Goal: Task Accomplishment & Management: Manage account settings

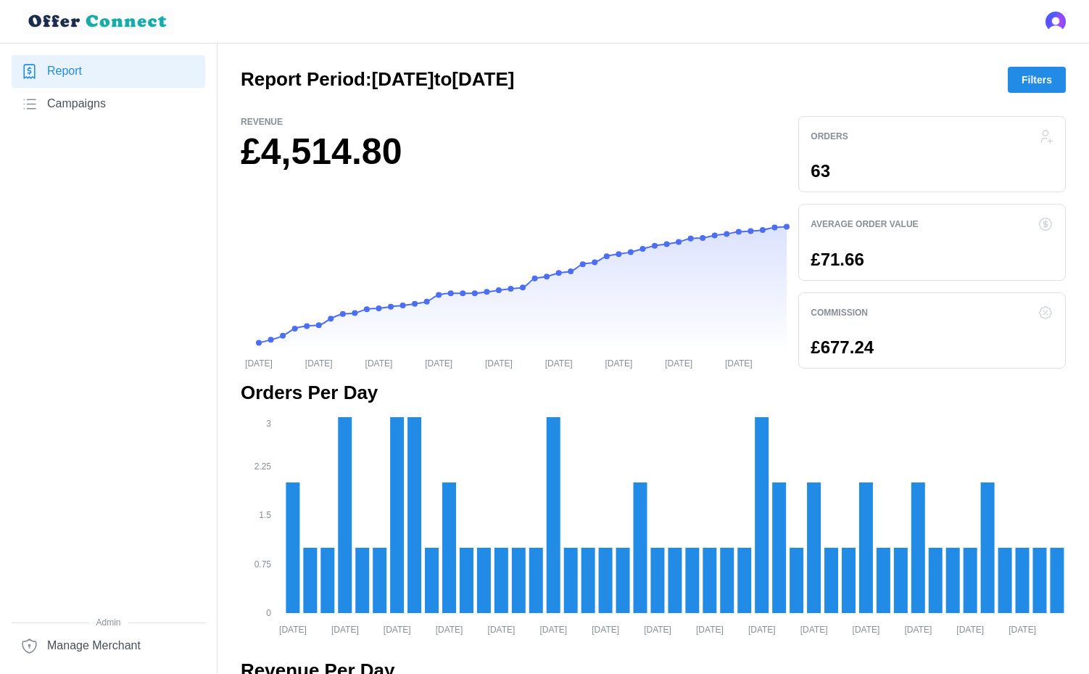
click at [1042, 22] on div at bounding box center [544, 21] width 1089 height 43
click at [1058, 22] on img "Open user button" at bounding box center [1056, 22] width 20 height 20
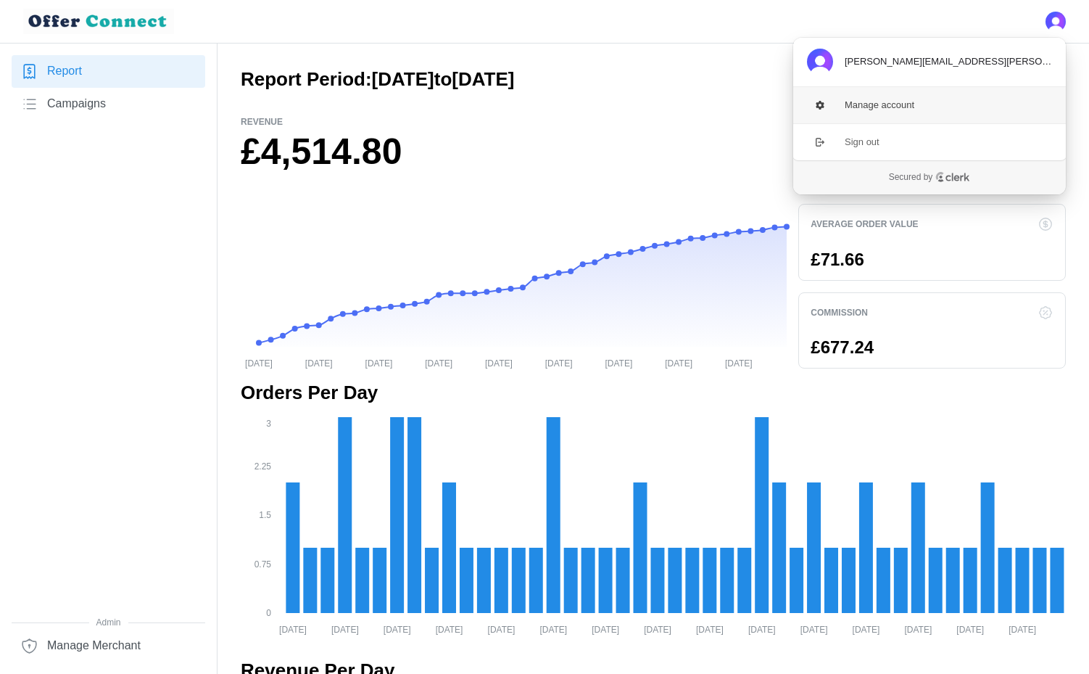
click at [891, 112] on button "Manage account" at bounding box center [930, 105] width 274 height 36
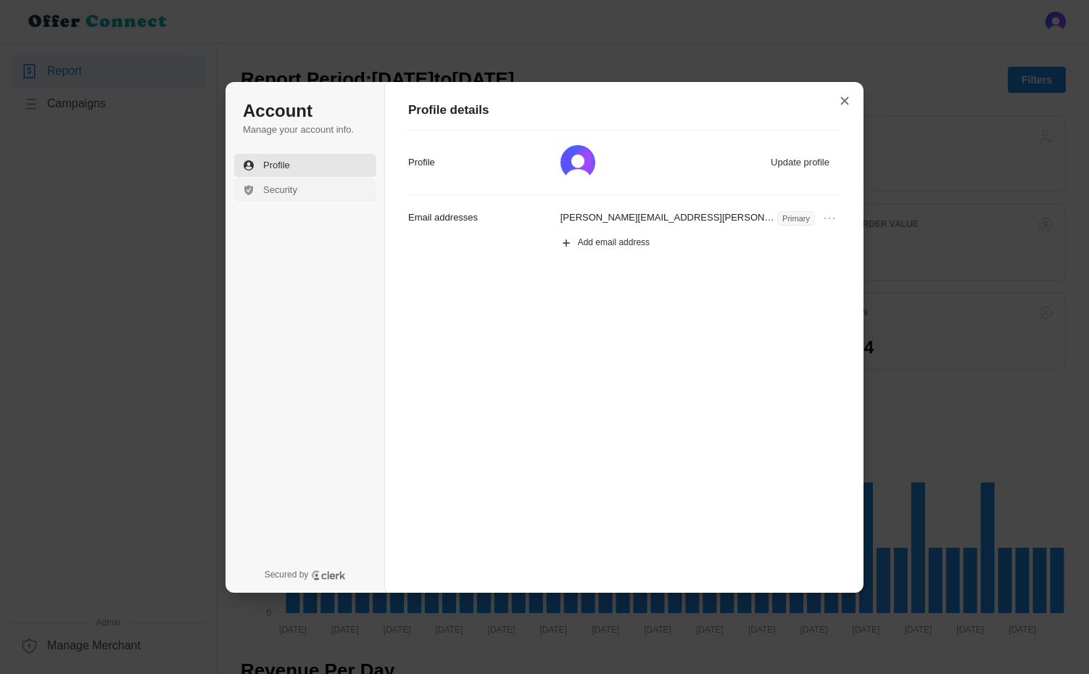
click at [293, 186] on span "Security" at bounding box center [280, 190] width 34 height 13
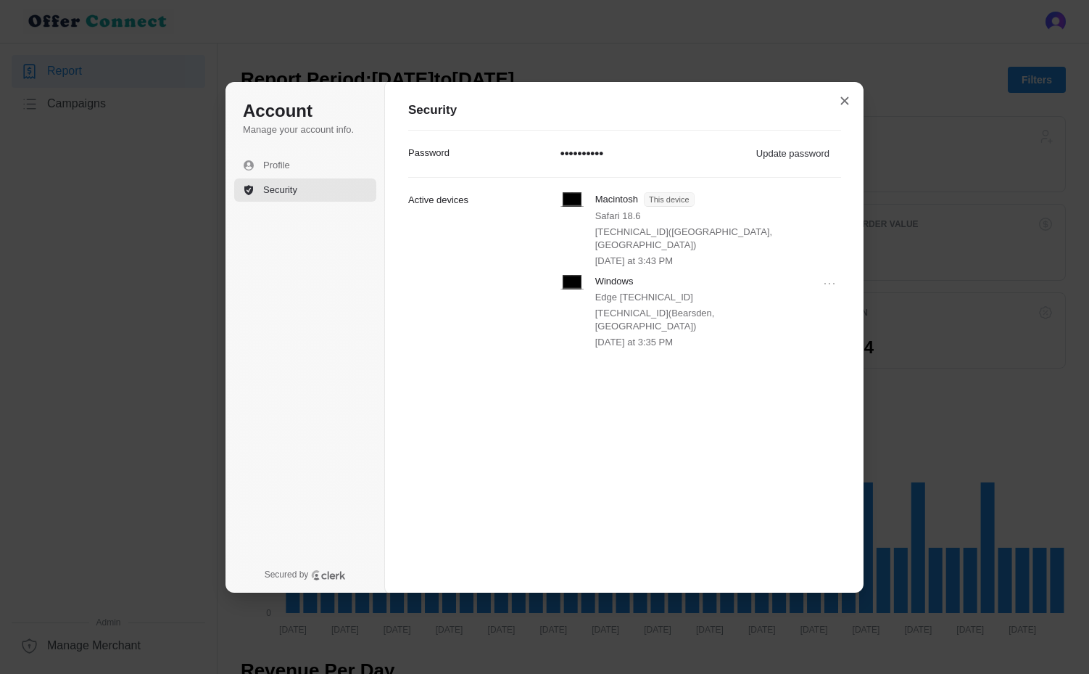
click at [604, 146] on p "••••••••••" at bounding box center [583, 153] width 44 height 17
click at [785, 155] on button "Update password" at bounding box center [793, 154] width 89 height 22
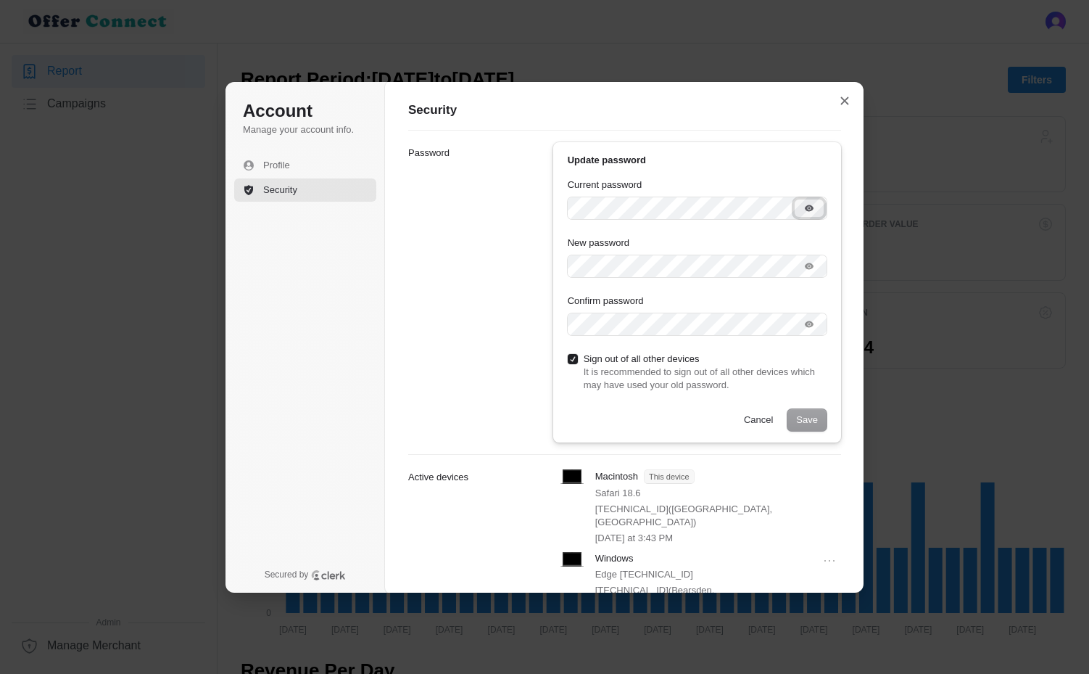
click at [813, 211] on icon "Show password" at bounding box center [810, 208] width 12 height 12
click at [811, 211] on icon "Hide password" at bounding box center [810, 208] width 12 height 12
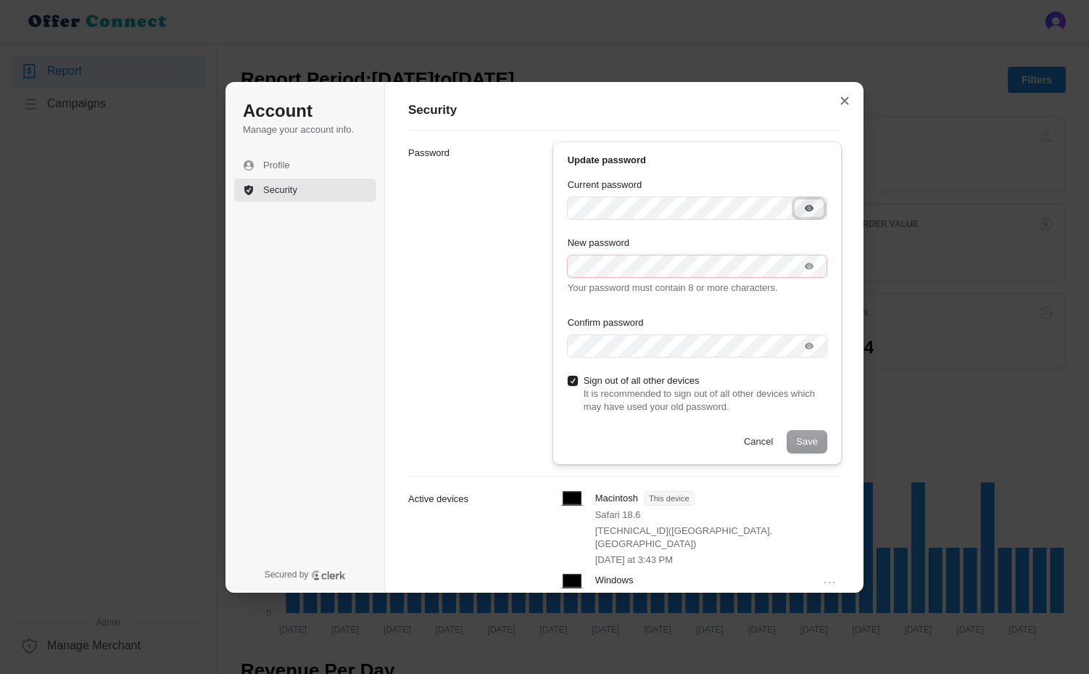
click at [813, 207] on icon "Show password" at bounding box center [809, 208] width 9 height 7
